Goal: Transaction & Acquisition: Purchase product/service

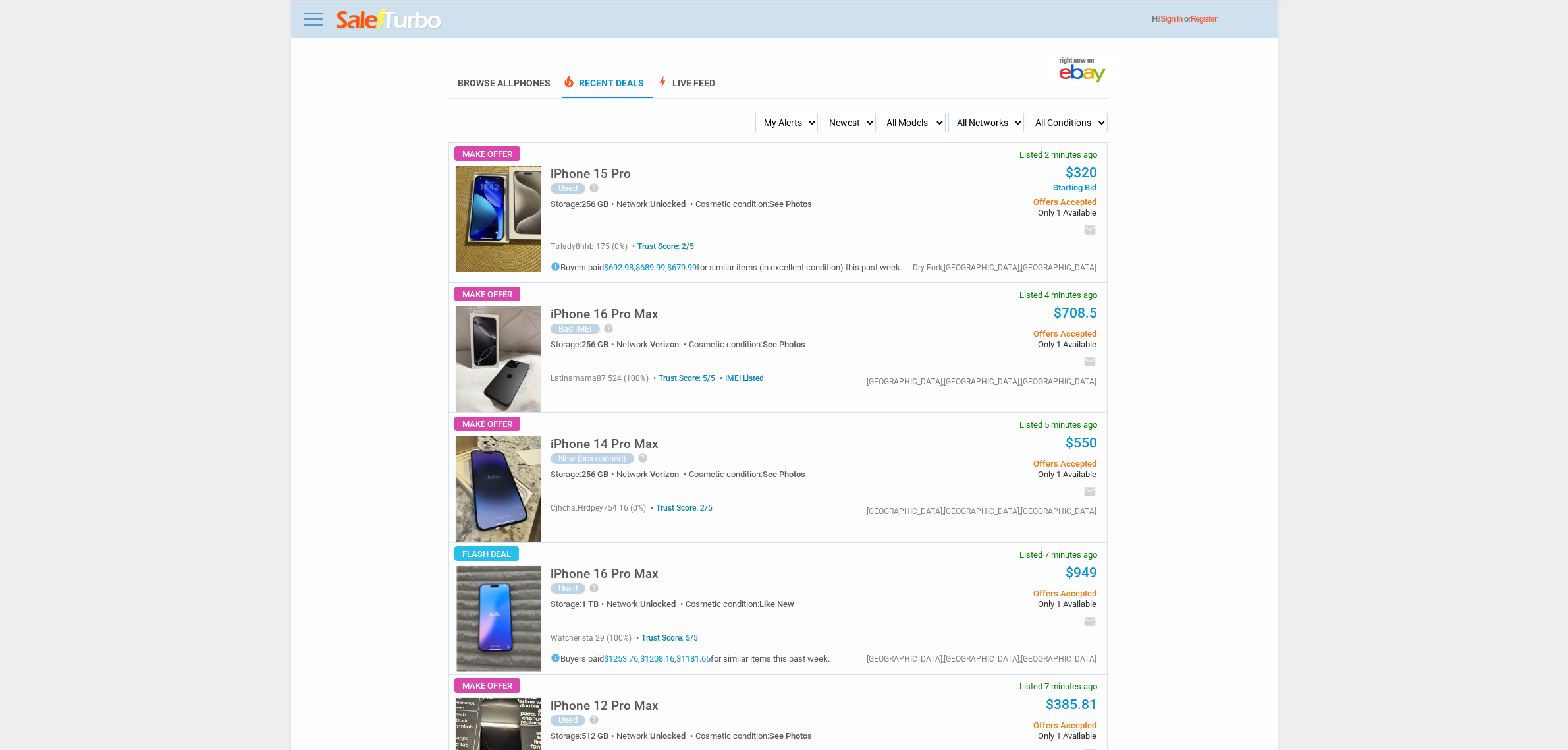
click at [815, 117] on select "My Alerts All Deals BIN Only w/ Offers Only" at bounding box center [786, 122] width 63 height 20
select select "flash_bin"
click at [760, 112] on select "My Alerts All Deals BIN Only w/ Offers Only" at bounding box center [786, 122] width 63 height 20
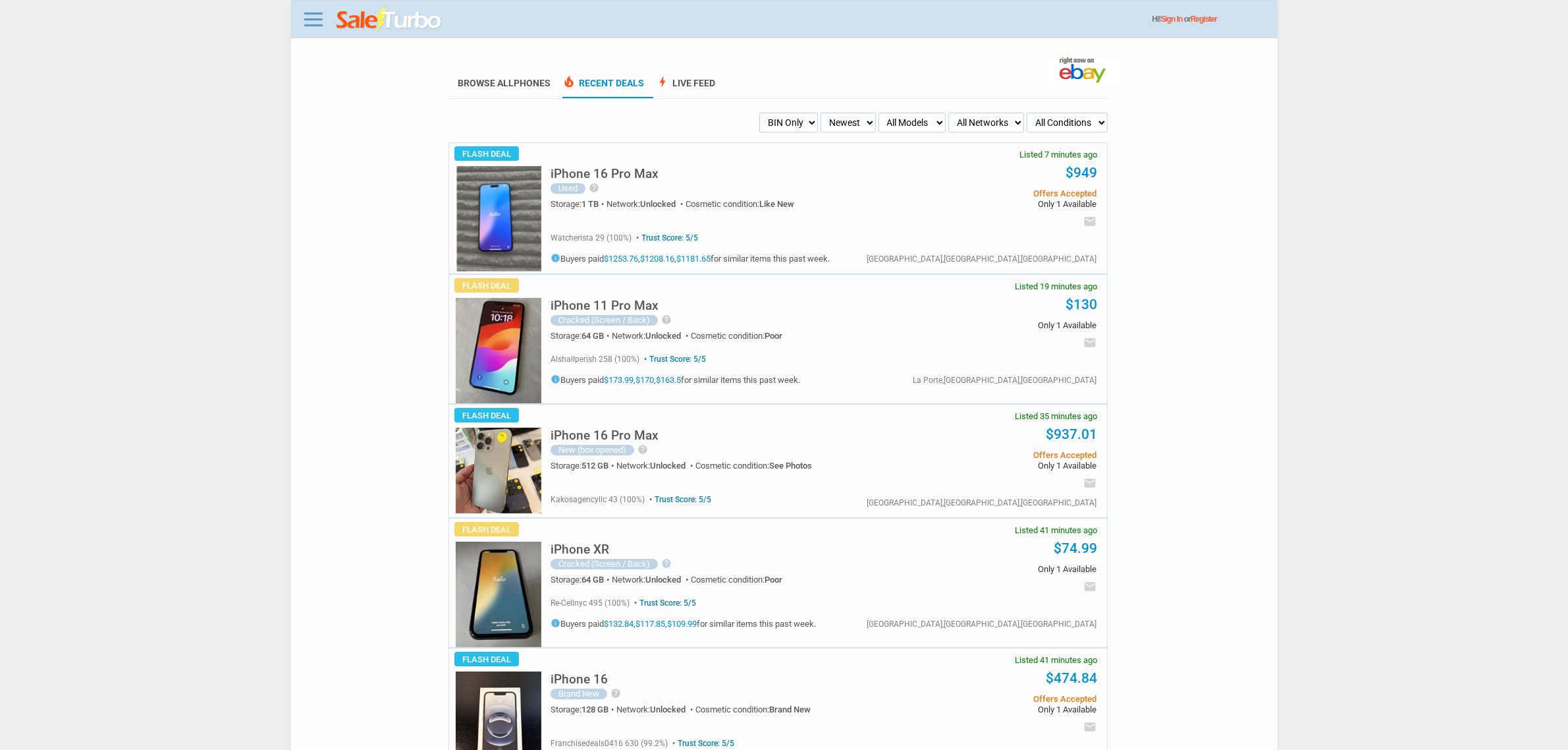
click at [629, 304] on h5 "iPhone 11 Pro Max" at bounding box center [604, 305] width 108 height 12
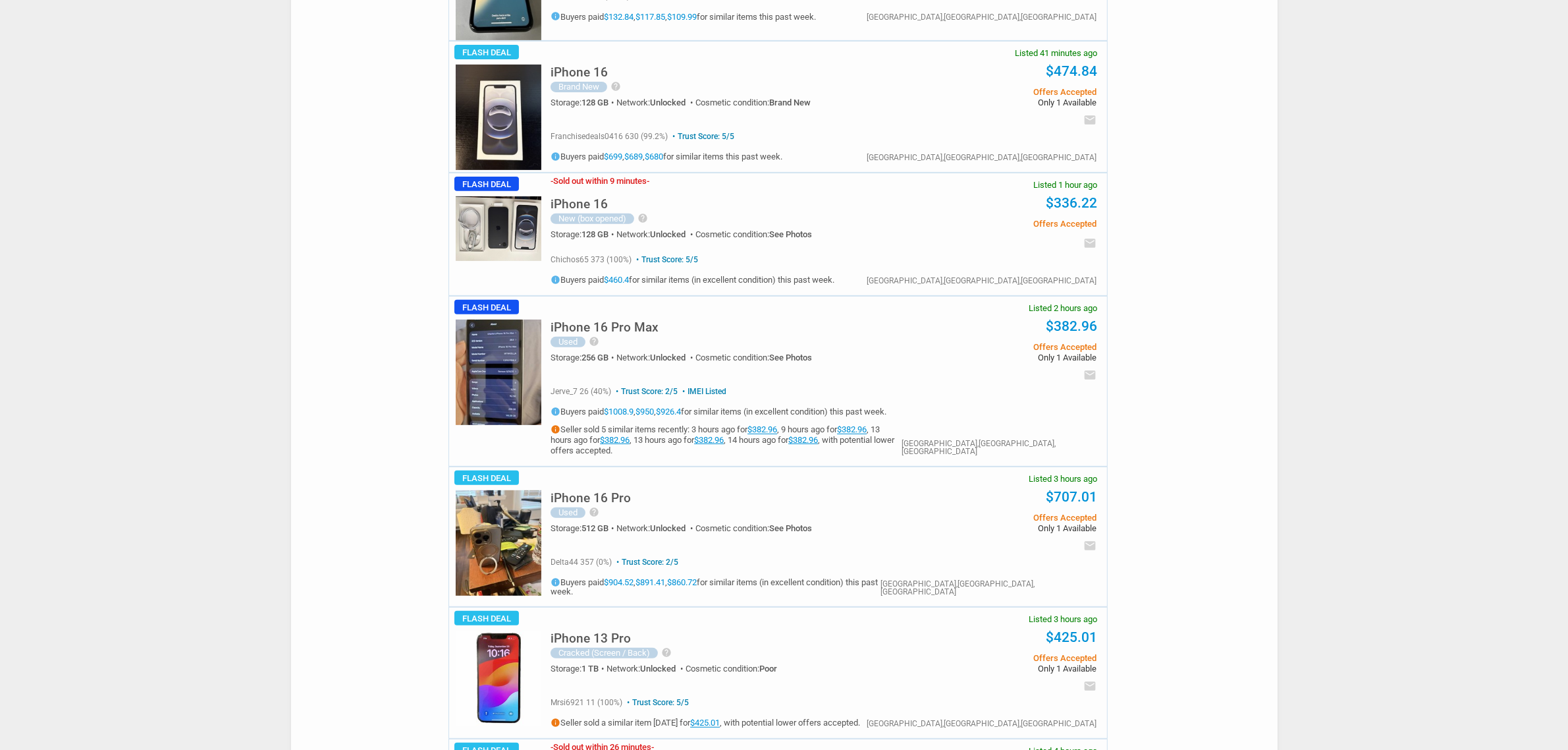
scroll to position [741, 0]
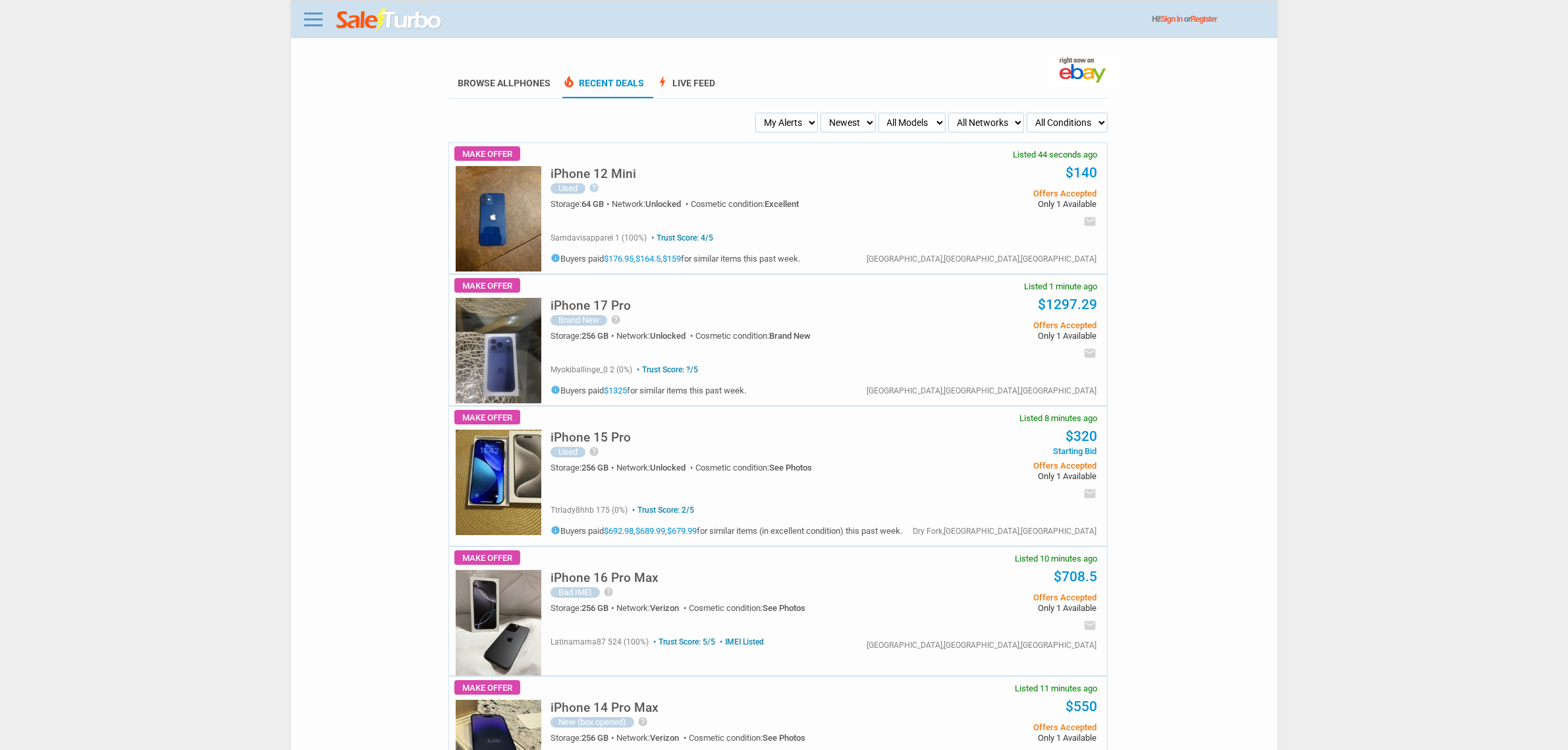
click at [773, 120] on select "My Alerts All Deals BIN Only w/ Offers Only" at bounding box center [786, 122] width 63 height 20
select select "flash_bin"
click at [760, 112] on select "My Alerts All Deals BIN Only w/ Offers Only" at bounding box center [786, 122] width 63 height 20
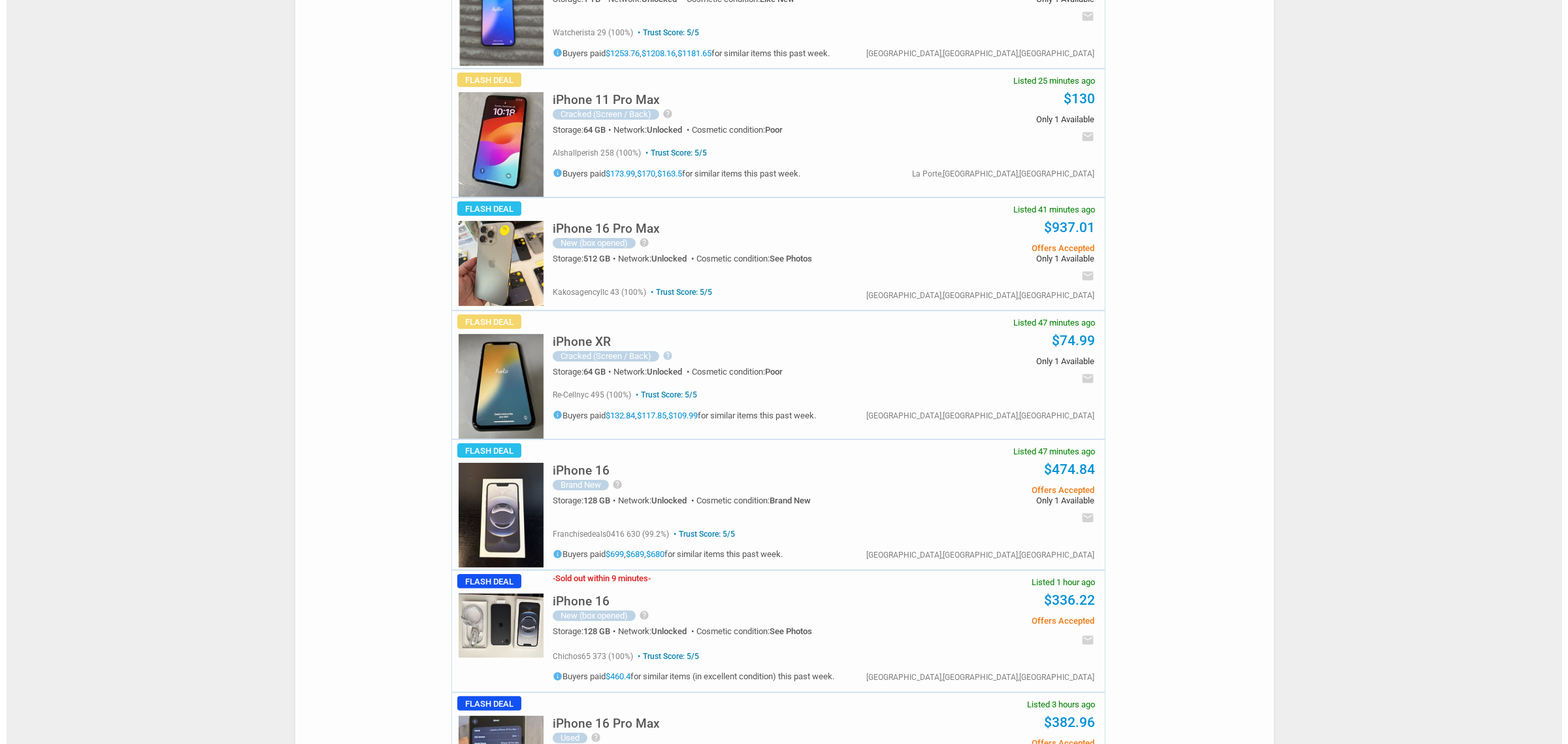
scroll to position [490, 0]
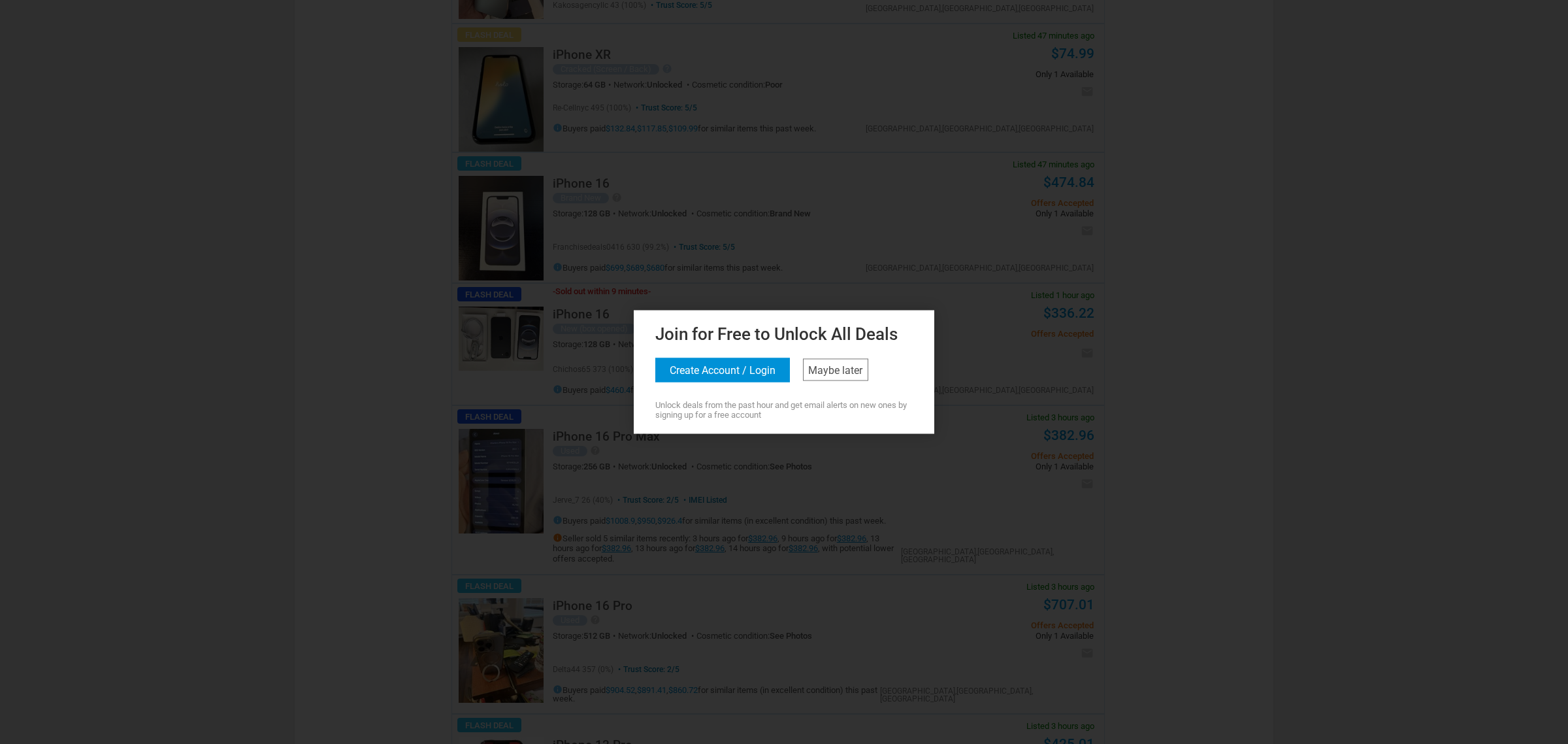
click at [872, 372] on div "Join for Free to Unlock All Deals Create Account / Login Maybe later Unlock dea…" at bounding box center [784, 369] width 294 height 99
click at [867, 392] on div "Join for Free to Unlock All Deals Create Account / Login Maybe later Unlock dea…" at bounding box center [784, 369] width 294 height 99
